Goal: Information Seeking & Learning: Learn about a topic

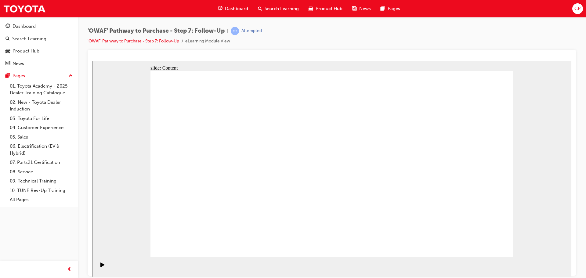
drag, startPoint x: 293, startPoint y: 216, endPoint x: 272, endPoint y: 229, distance: 24.4
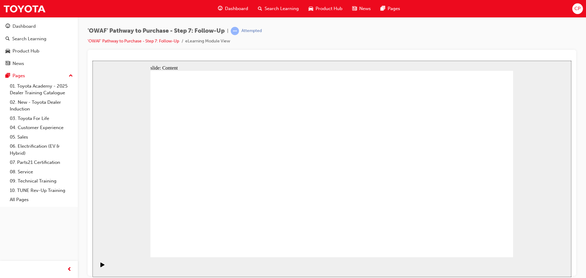
drag, startPoint x: 172, startPoint y: 204, endPoint x: 175, endPoint y: 203, distance: 3.5
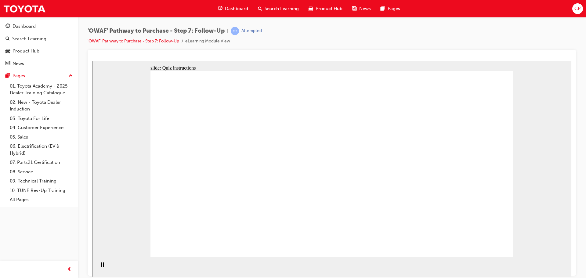
radio input "true"
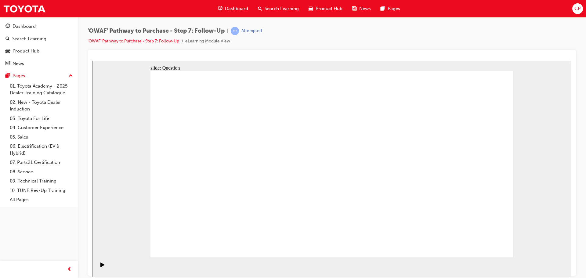
drag, startPoint x: 264, startPoint y: 214, endPoint x: 329, endPoint y: 143, distance: 95.7
drag, startPoint x: 320, startPoint y: 233, endPoint x: 240, endPoint y: 162, distance: 107.1
drag, startPoint x: 397, startPoint y: 214, endPoint x: 272, endPoint y: 180, distance: 129.7
drag, startPoint x: 328, startPoint y: 201, endPoint x: 335, endPoint y: 204, distance: 7.9
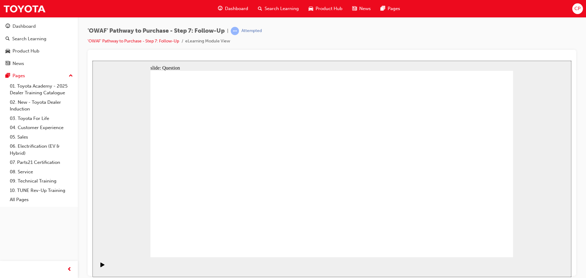
radio input "true"
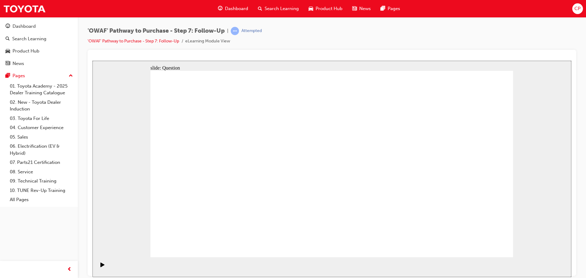
radio input "true"
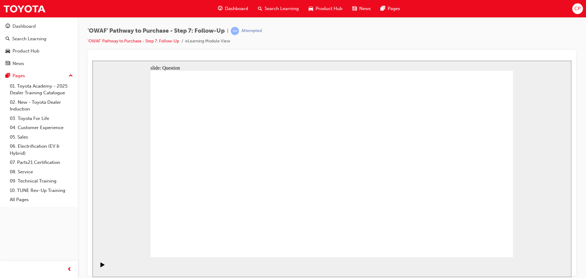
radio input "false"
radio input "true"
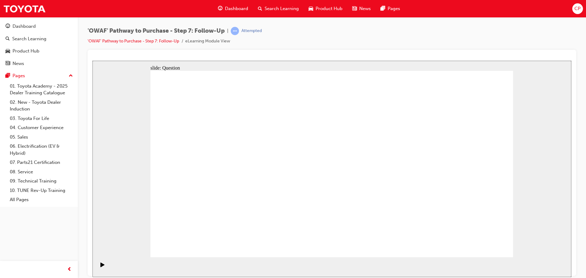
click at [230, 6] on span "Dashboard" at bounding box center [236, 8] width 23 height 7
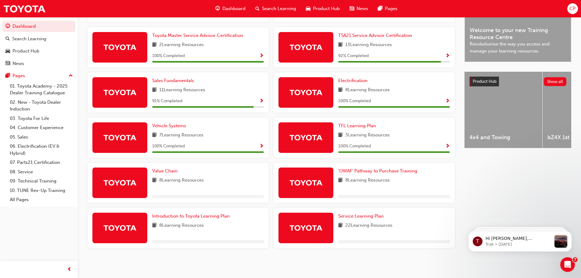
scroll to position [181, 0]
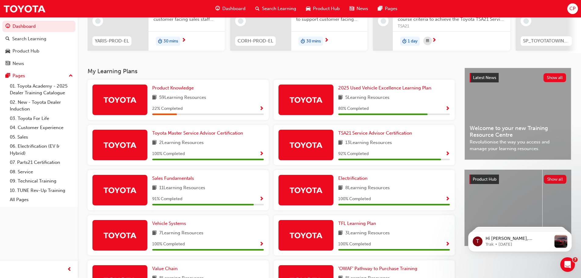
scroll to position [92, 0]
